Goal: Use online tool/utility: Utilize a website feature to perform a specific function

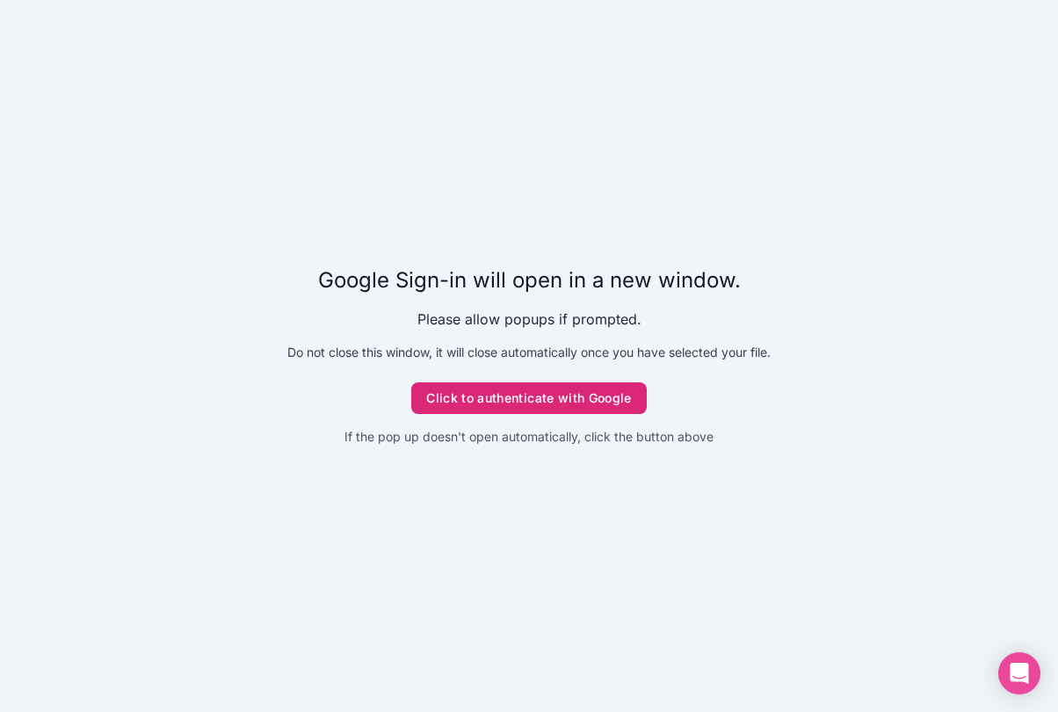
click at [519, 394] on button "Click to authenticate with Google" at bounding box center [528, 398] width 235 height 32
